Goal: Understand process/instructions

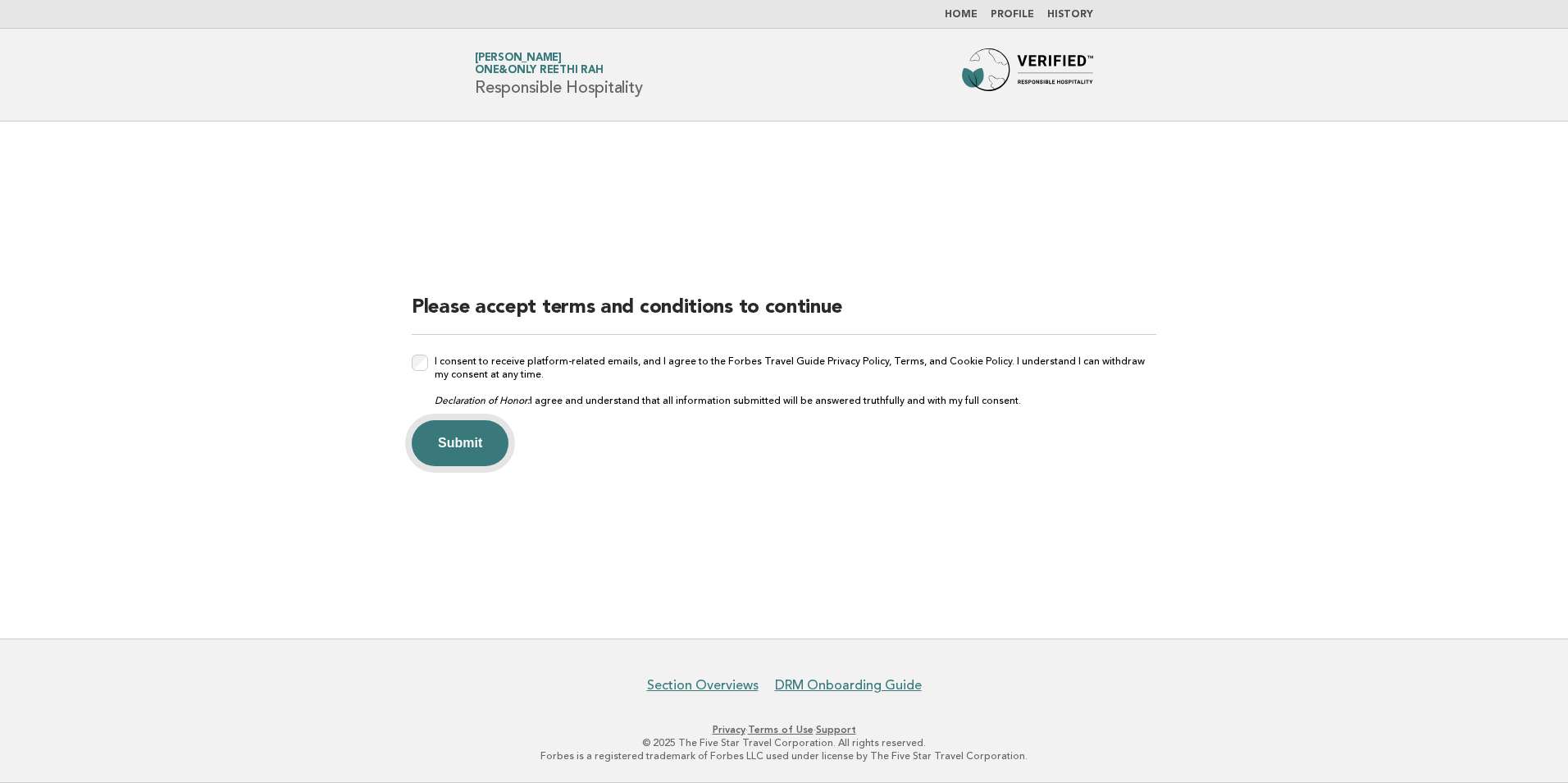
click at [476, 447] on button "Submit" at bounding box center [460, 443] width 96 height 46
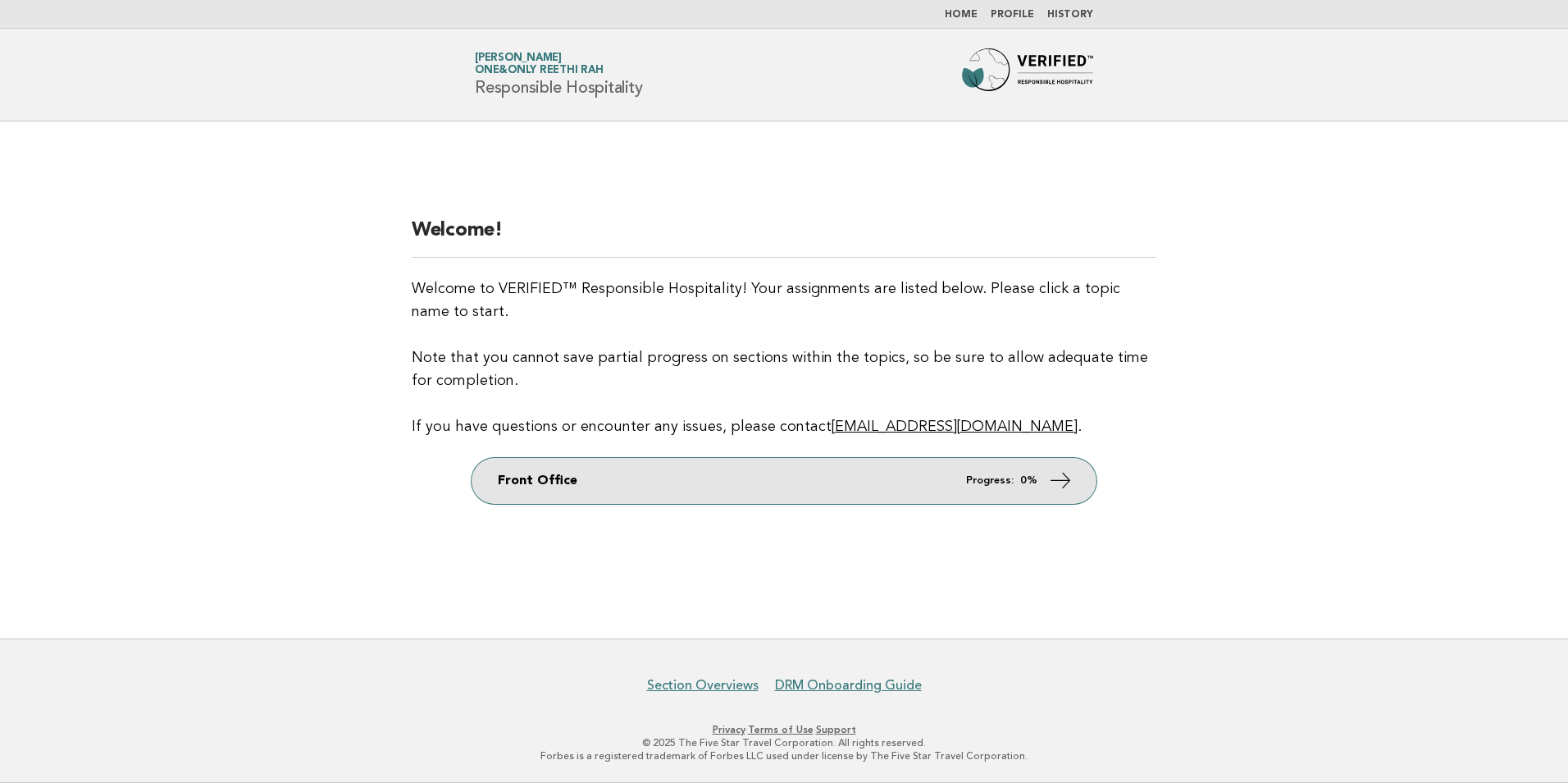
click at [770, 489] on link "Front Office Progress: 0%" at bounding box center [784, 480] width 625 height 46
